Goal: Information Seeking & Learning: Learn about a topic

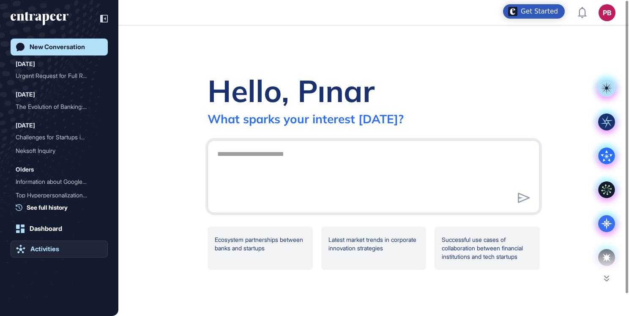
click at [57, 251] on div "Activities" at bounding box center [44, 249] width 29 height 8
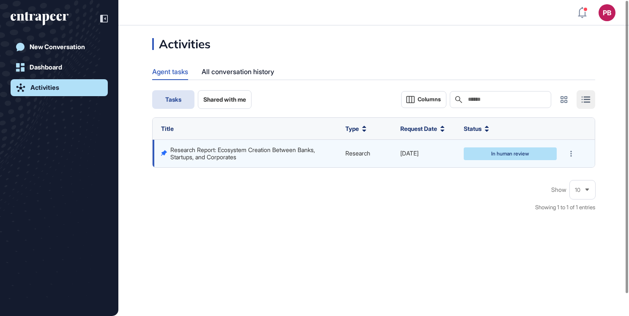
click at [274, 152] on link "Research Report: Ecosystem Creation Between Banks, Startups, and Corporates" at bounding box center [243, 153] width 146 height 14
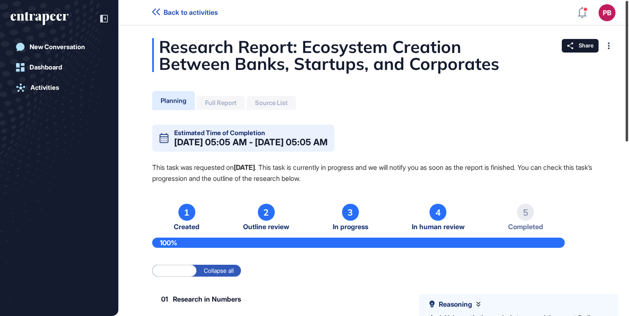
drag, startPoint x: 626, startPoint y: 51, endPoint x: 538, endPoint y: -31, distance: 120.3
click at [538, 0] on html "Back to activities PB Dashboard Profile My Content Request More Data New Conver…" at bounding box center [314, 158] width 629 height 316
click at [42, 64] on div "Dashboard" at bounding box center [46, 67] width 33 height 8
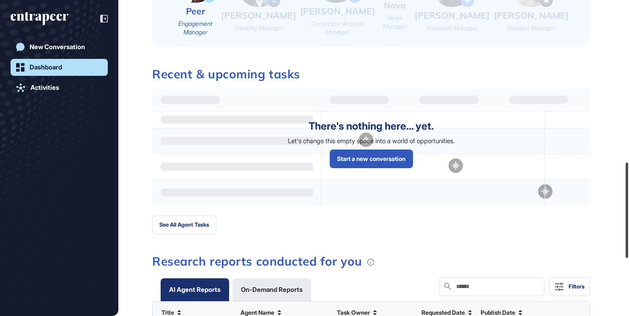
scroll to position [725, 0]
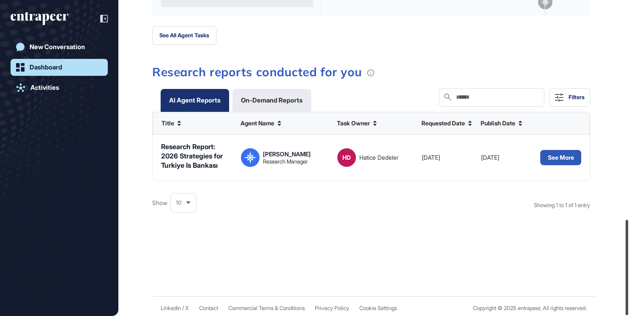
drag, startPoint x: 627, startPoint y: 41, endPoint x: 648, endPoint y: 283, distance: 242.4
click at [629, 283] on html "PB Dashboard Profile My Content Request More Data [DATE] Good evening, [GEOGRAP…" at bounding box center [314, 158] width 629 height 316
click at [569, 151] on button "See More" at bounding box center [561, 157] width 41 height 15
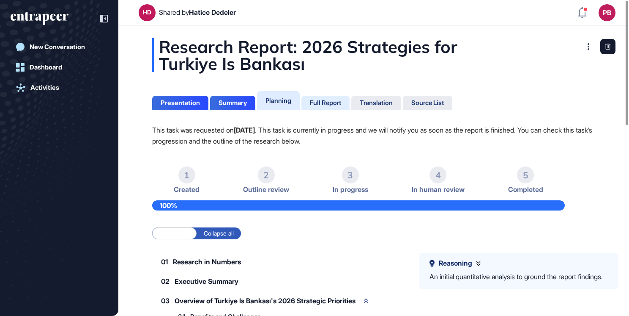
click at [334, 102] on div "Full Report" at bounding box center [325, 103] width 31 height 8
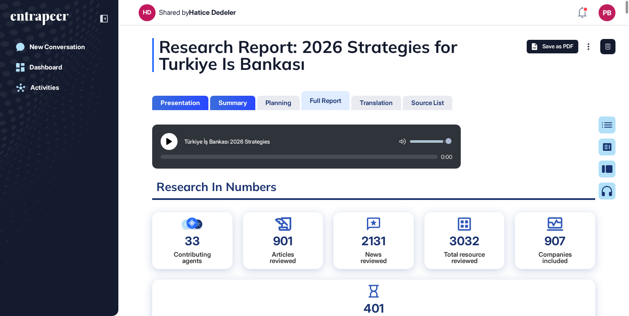
scroll to position [273, 2]
drag, startPoint x: 163, startPoint y: 138, endPoint x: 567, endPoint y: 52, distance: 412.7
click at [163, 138] on button at bounding box center [169, 141] width 17 height 17
click at [169, 139] on icon at bounding box center [169, 141] width 7 height 7
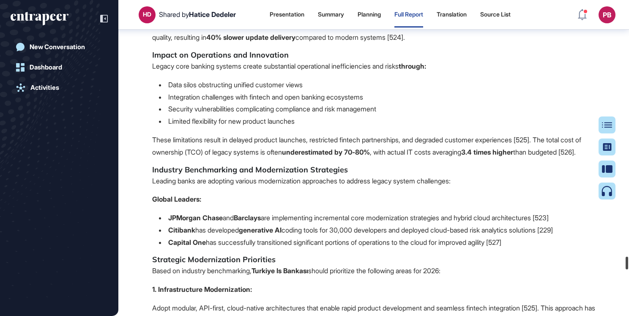
scroll to position [50796, 0]
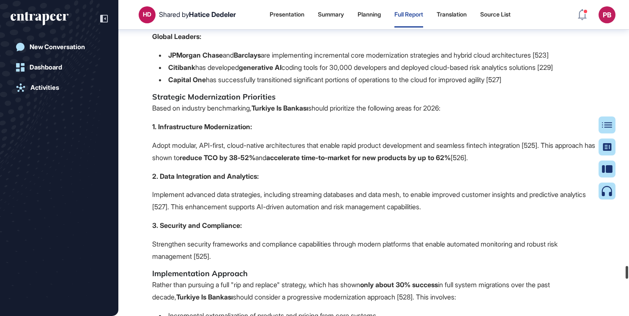
drag, startPoint x: 628, startPoint y: 6, endPoint x: 648, endPoint y: 271, distance: 265.6
click at [629, 271] on html "HD Shared by [PERSON_NAME] Presentation Summary Planning Full Report Translatio…" at bounding box center [314, 158] width 629 height 316
